Goal: Information Seeking & Learning: Learn about a topic

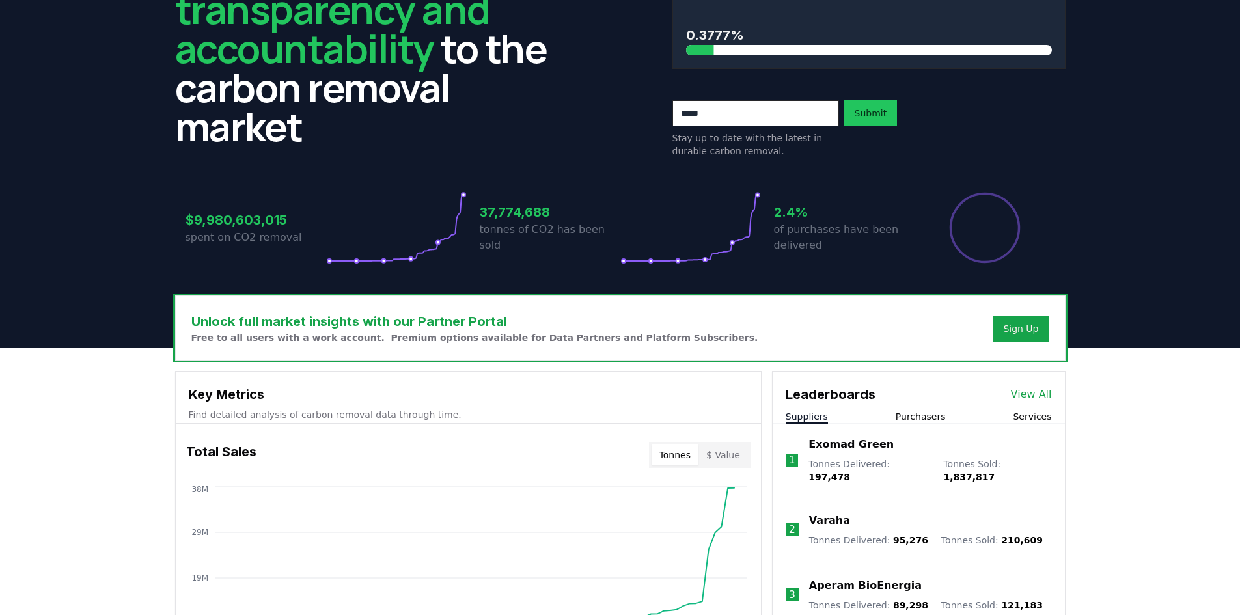
scroll to position [130, 0]
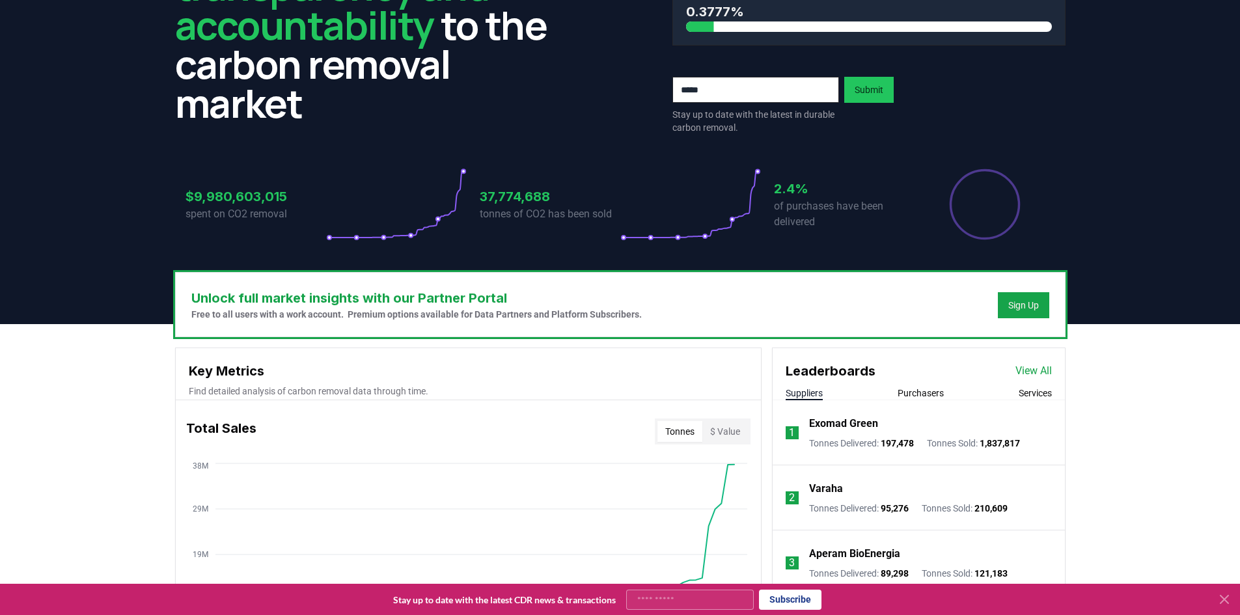
click at [1035, 369] on link "View All" at bounding box center [1033, 371] width 36 height 16
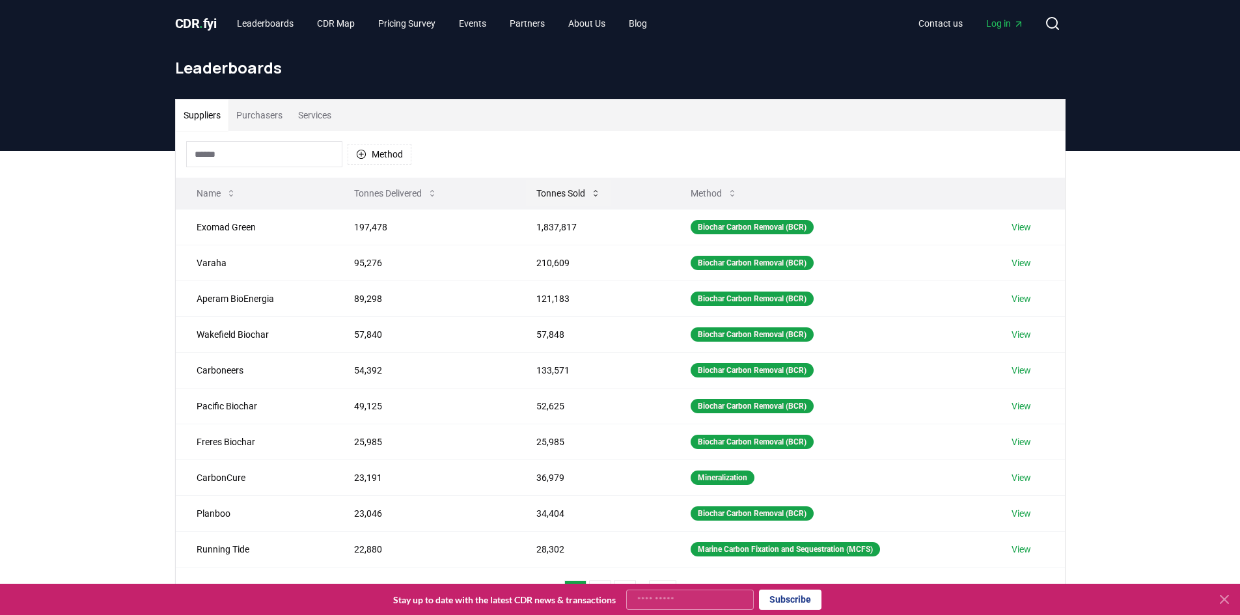
click at [593, 192] on icon at bounding box center [595, 193] width 10 height 10
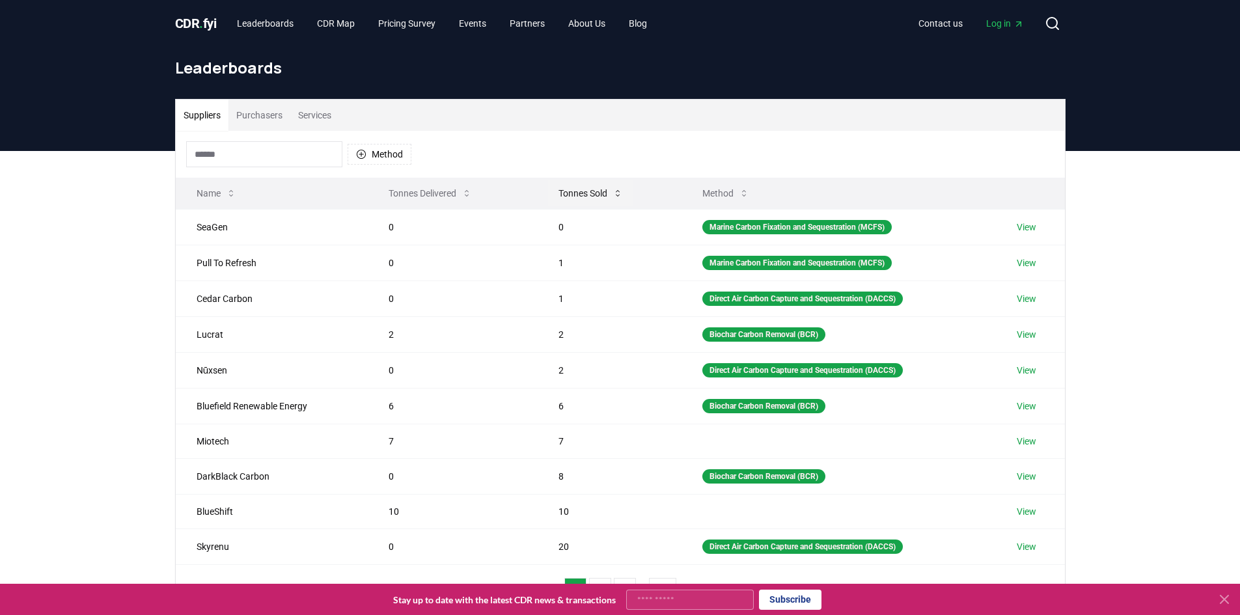
click at [619, 191] on icon at bounding box center [617, 193] width 10 height 10
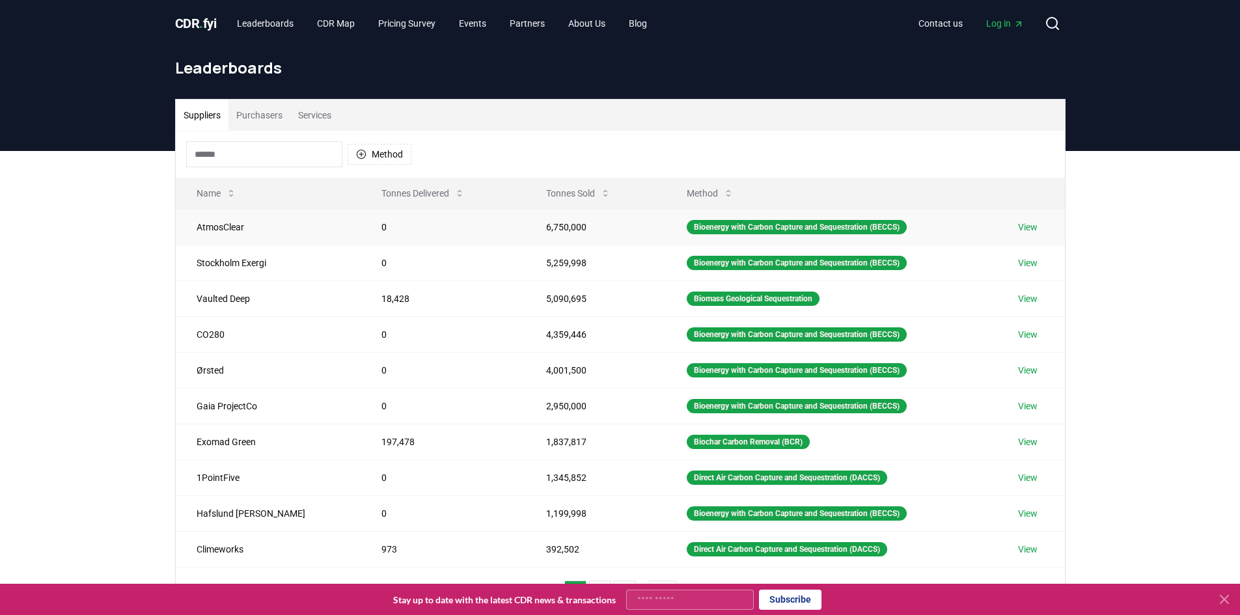
click at [205, 224] on td "AtmosClear" at bounding box center [268, 227] width 185 height 36
click at [1026, 226] on link "View" at bounding box center [1028, 227] width 20 height 13
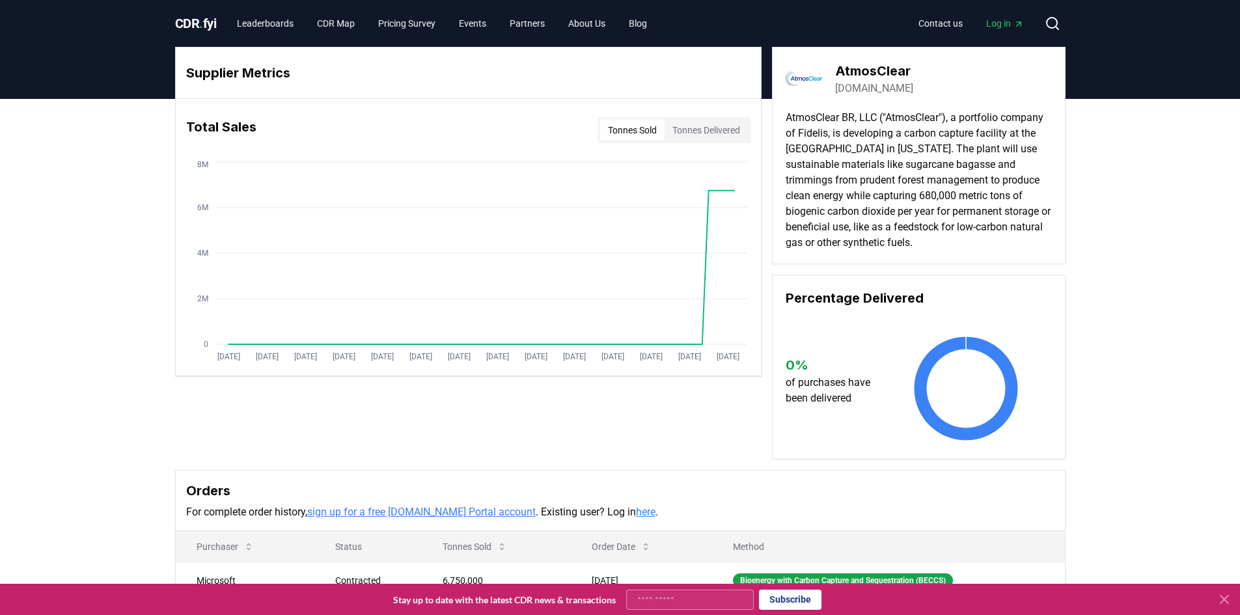
drag, startPoint x: 969, startPoint y: 241, endPoint x: 781, endPoint y: 111, distance: 229.1
click at [781, 111] on div "AtmosClear [DOMAIN_NAME] AtmosClear BR, LLC ("AtmosClear"), a portfolio company…" at bounding box center [918, 155] width 293 height 217
copy p "AtmosClear BR, LLC ("AtmosClear"), a portfolio company of Fidelis, is developin…"
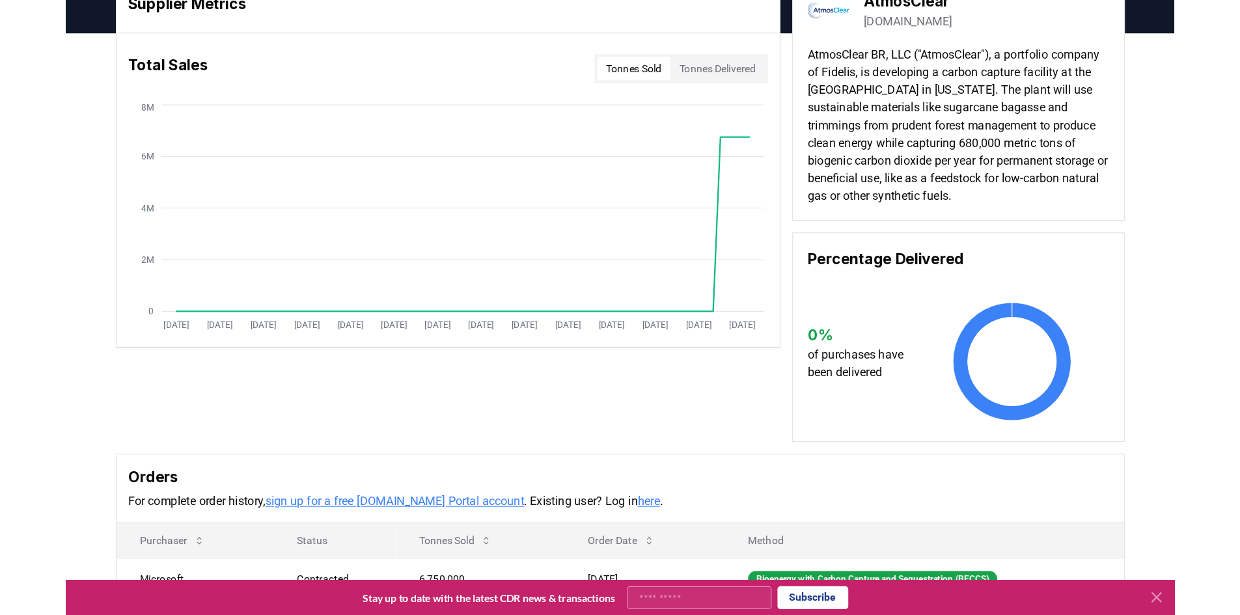
scroll to position [65, 0]
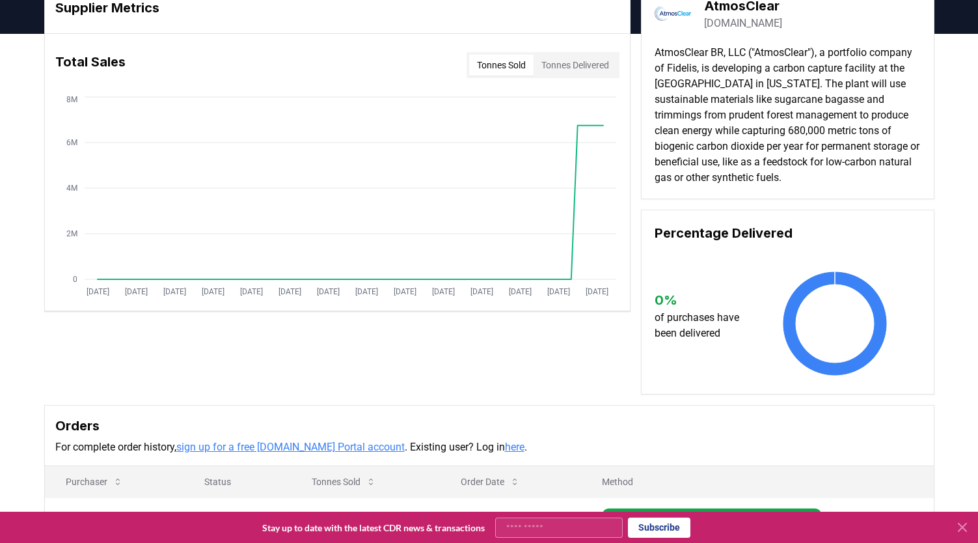
click at [673, 52] on p "AtmosClear BR, LLC ("AtmosClear"), a portfolio company of Fidelis, is developin…" at bounding box center [788, 115] width 266 height 141
drag, startPoint x: 658, startPoint y: 53, endPoint x: 744, endPoint y: 46, distance: 86.8
click at [744, 46] on p "AtmosClear BR, LLC ("AtmosClear"), a portfolio company of Fidelis, is developin…" at bounding box center [788, 115] width 266 height 141
copy p "AtmosClear BR, LLC"
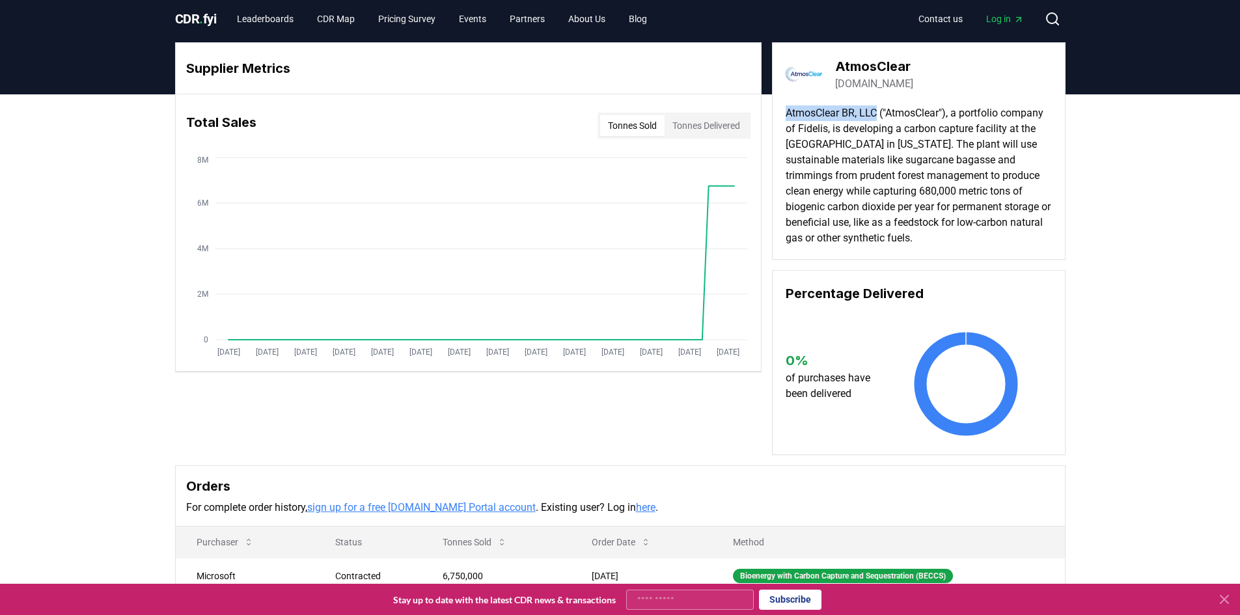
scroll to position [0, 0]
